Goal: Task Accomplishment & Management: Manage account settings

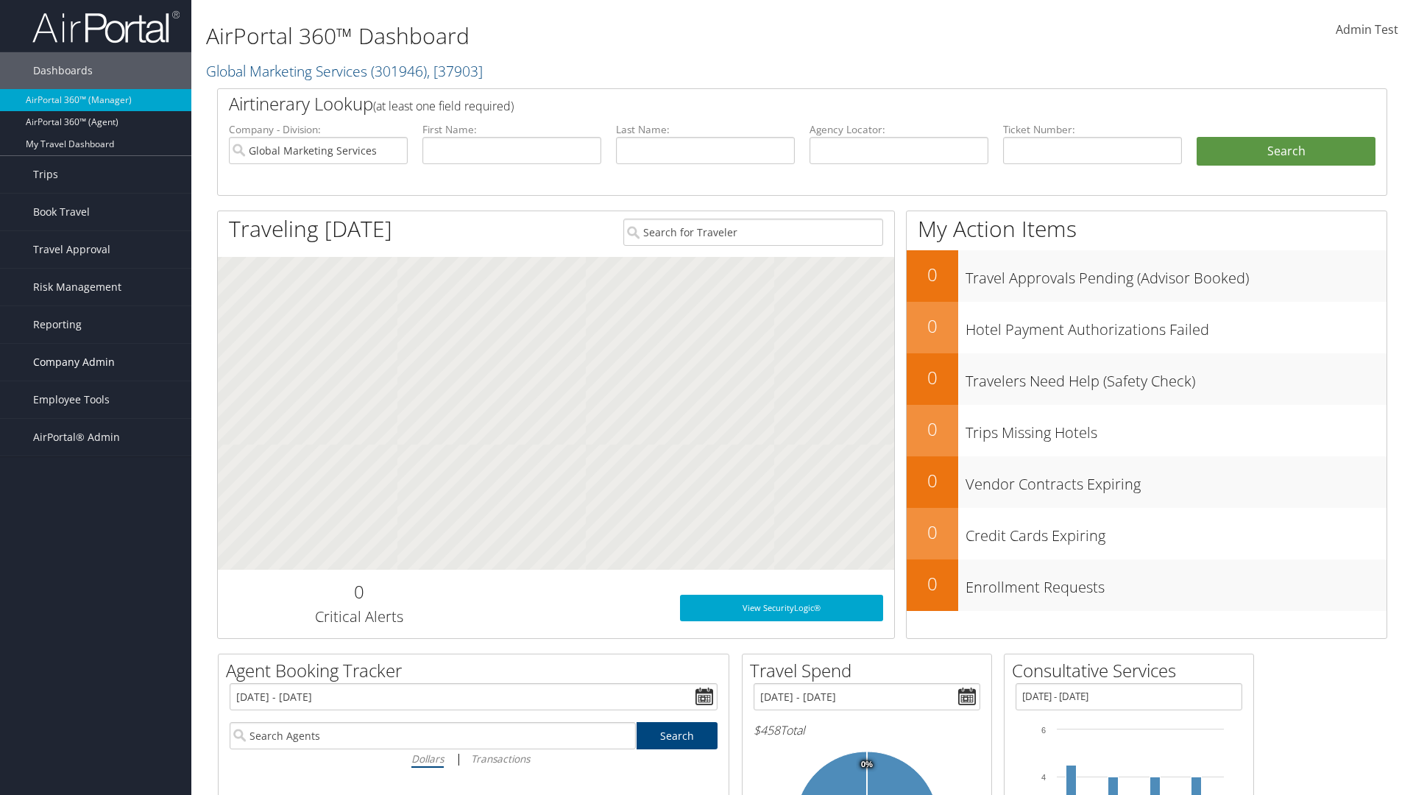
click at [96, 362] on span "Company Admin" at bounding box center [74, 362] width 82 height 37
click at [96, 546] on link "Travel Policy" at bounding box center [95, 546] width 191 height 22
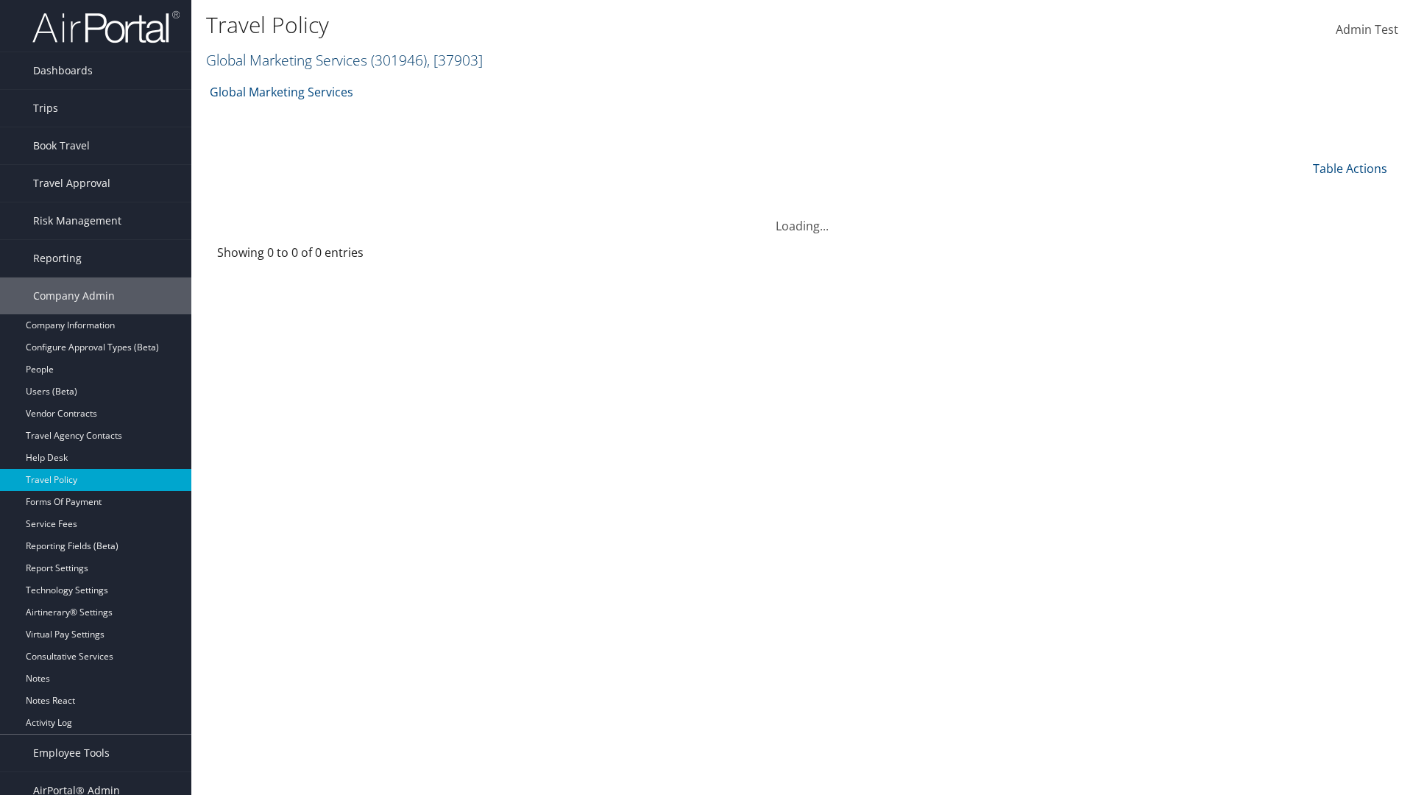
click at [285, 60] on link "Global Marketing Services ( 301946 ) , [ 37903 ]" at bounding box center [344, 60] width 277 height 20
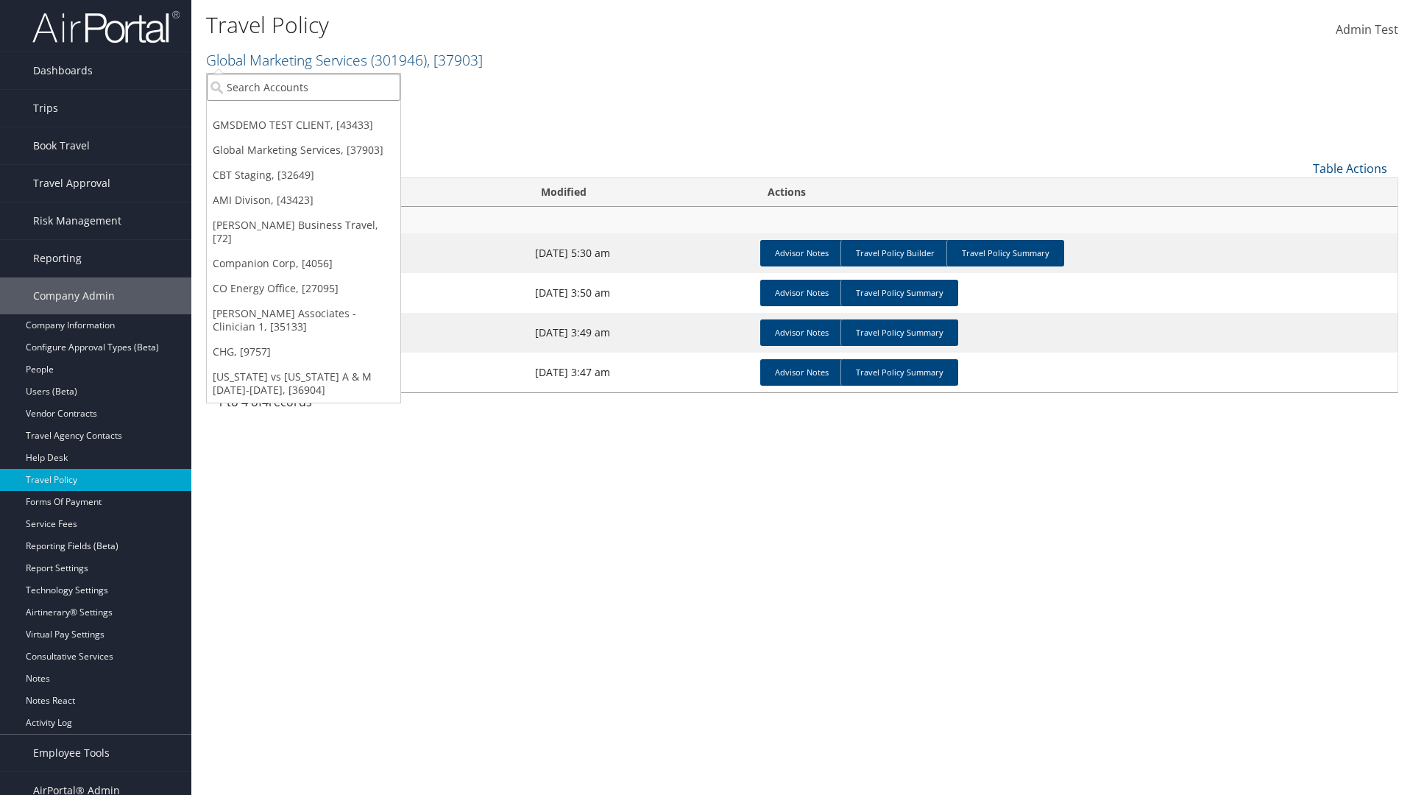
click at [303, 87] on input "search" at bounding box center [303, 87] width 193 height 27
type input "Global Marketing Services"
click at [317, 114] on div "Global Marketing Services (301946), [37903]" at bounding box center [317, 113] width 237 height 13
